Goal: Navigation & Orientation: Find specific page/section

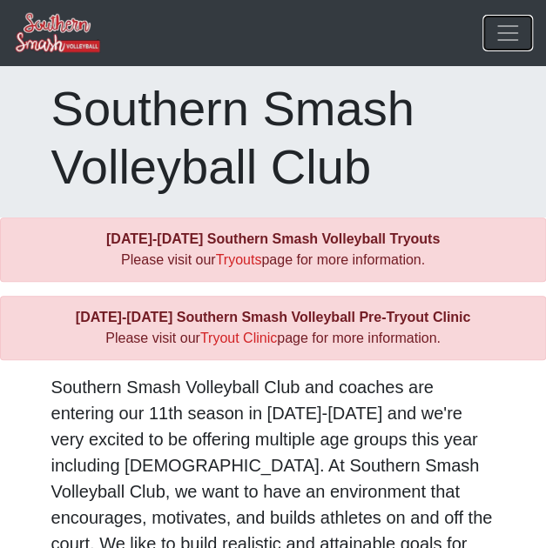
click at [513, 40] on span "Toggle navigation" at bounding box center [507, 33] width 26 height 26
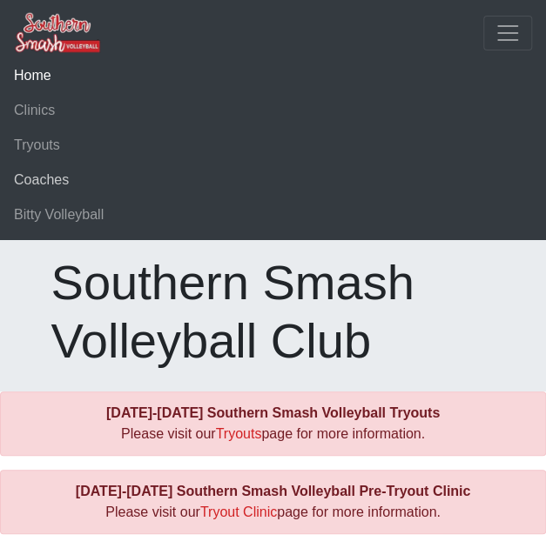
click at [58, 184] on link "Coaches" at bounding box center [273, 180] width 518 height 35
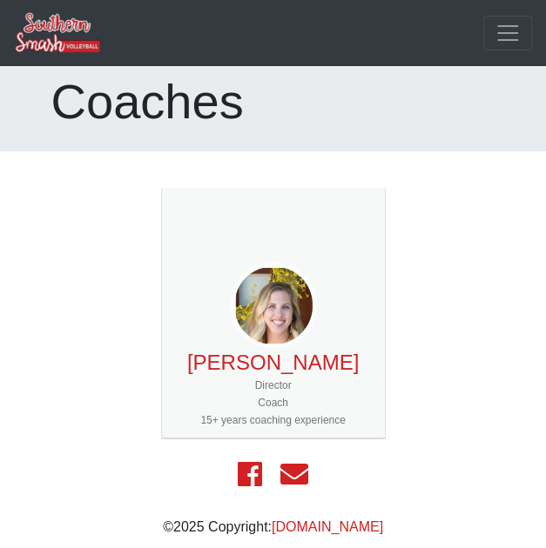
scroll to position [10, 0]
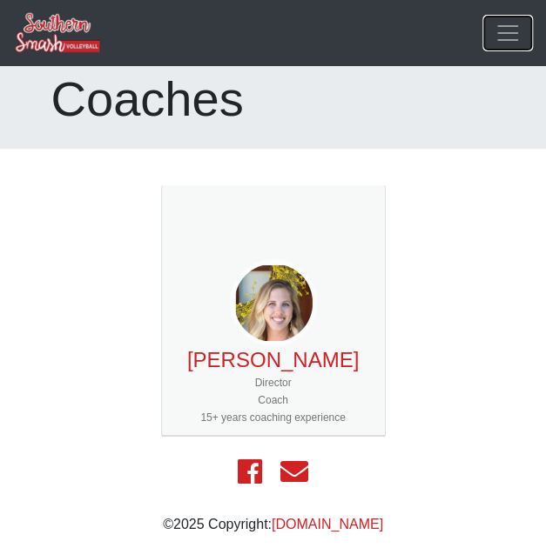
click at [518, 29] on span "Toggle navigation" at bounding box center [507, 33] width 26 height 26
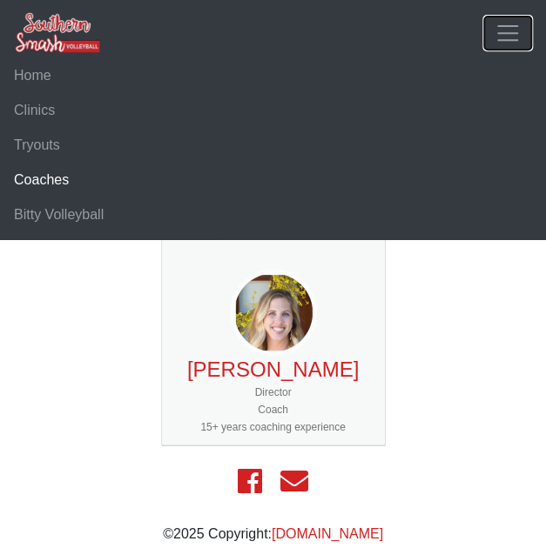
scroll to position [184, 0]
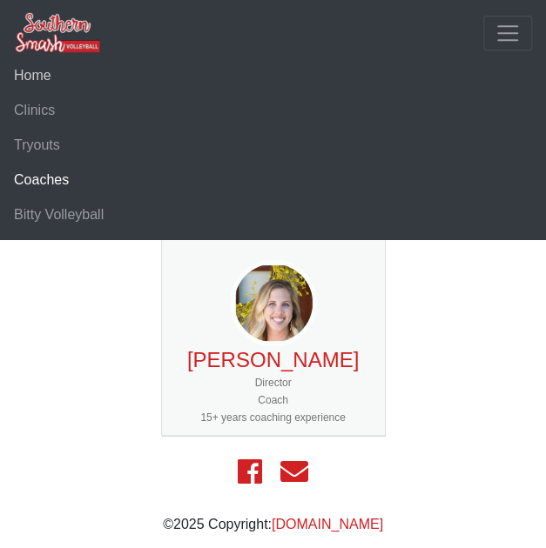
click at [32, 70] on link "Home" at bounding box center [273, 75] width 518 height 35
